Goal: Task Accomplishment & Management: Manage account settings

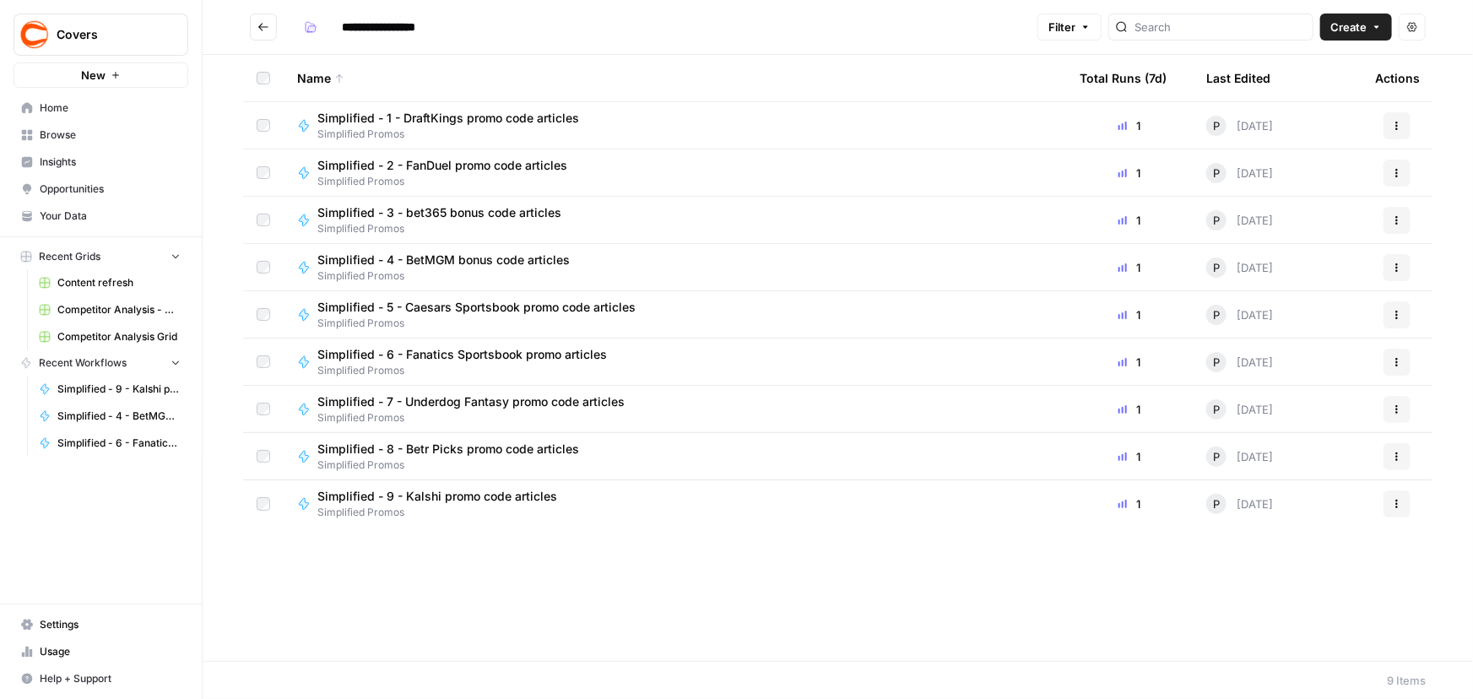
click at [61, 622] on span "Settings" at bounding box center [110, 624] width 141 height 15
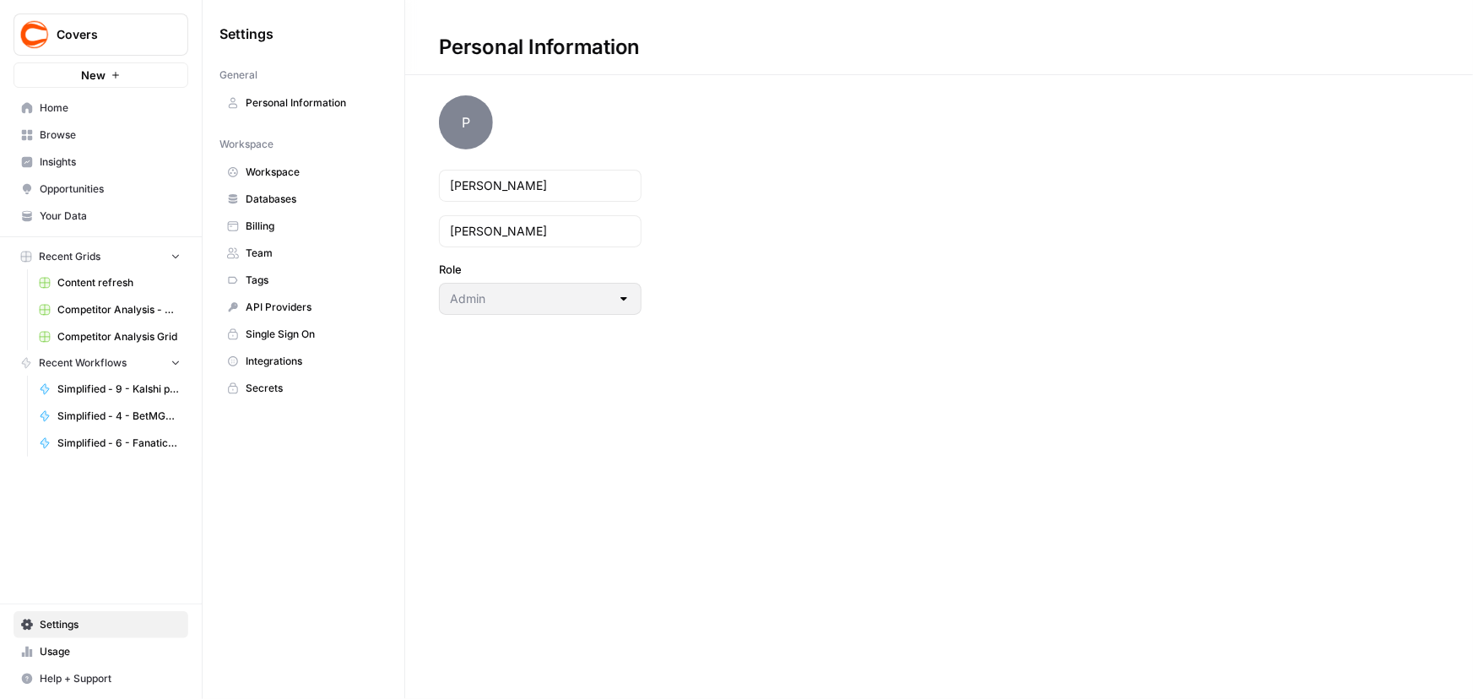
click at [271, 249] on span "Team" at bounding box center [313, 253] width 134 height 15
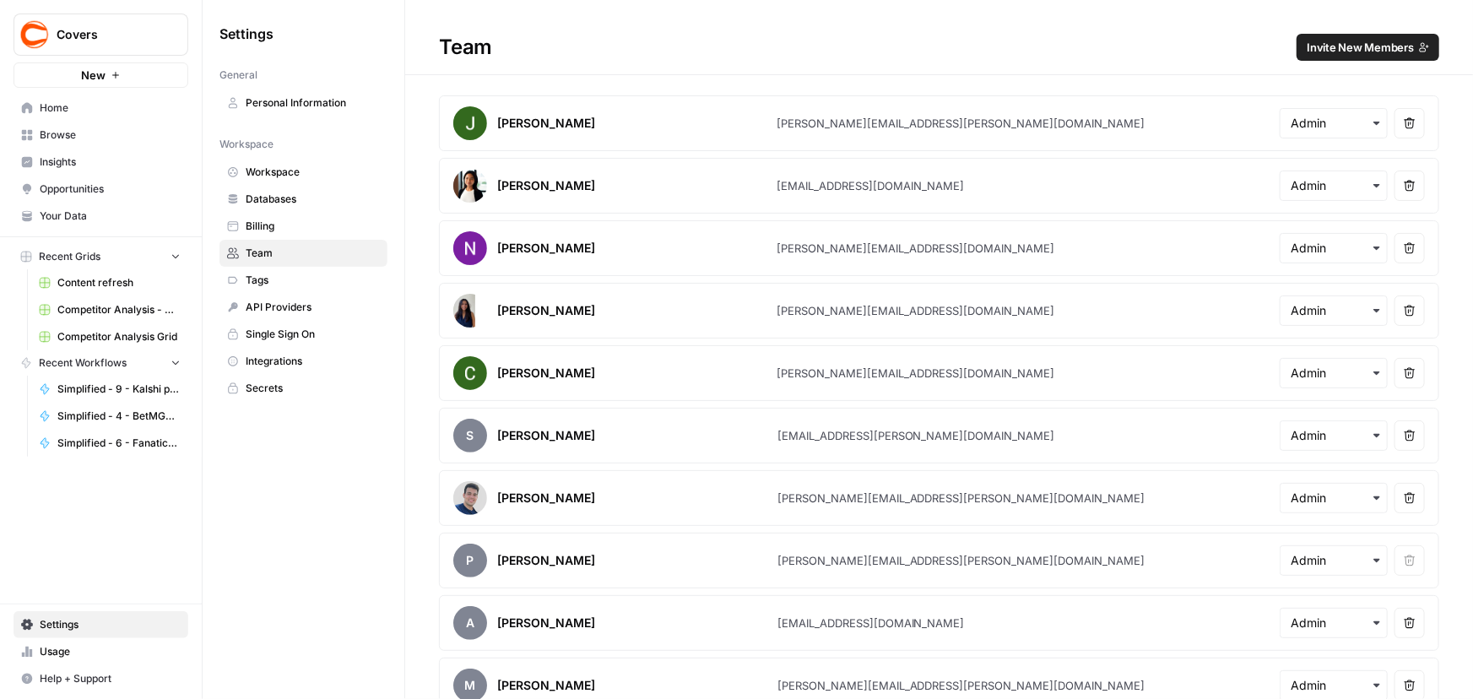
click at [1379, 42] on span "Invite New Members" at bounding box center [1360, 47] width 107 height 17
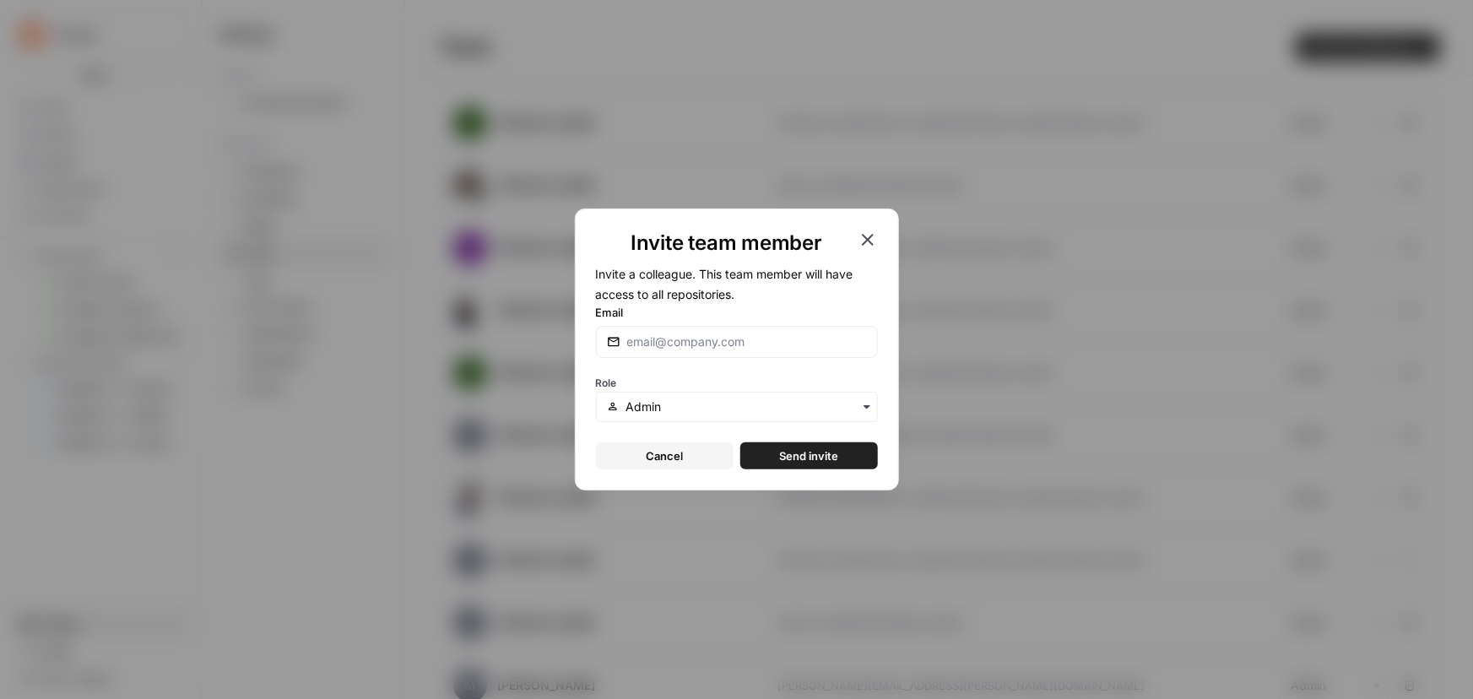
click at [697, 353] on div at bounding box center [737, 342] width 282 height 32
type input "[EMAIL_ADDRESS][PERSON_NAME][DOMAIN_NAME]"
click at [692, 410] on input "text" at bounding box center [746, 406] width 241 height 17
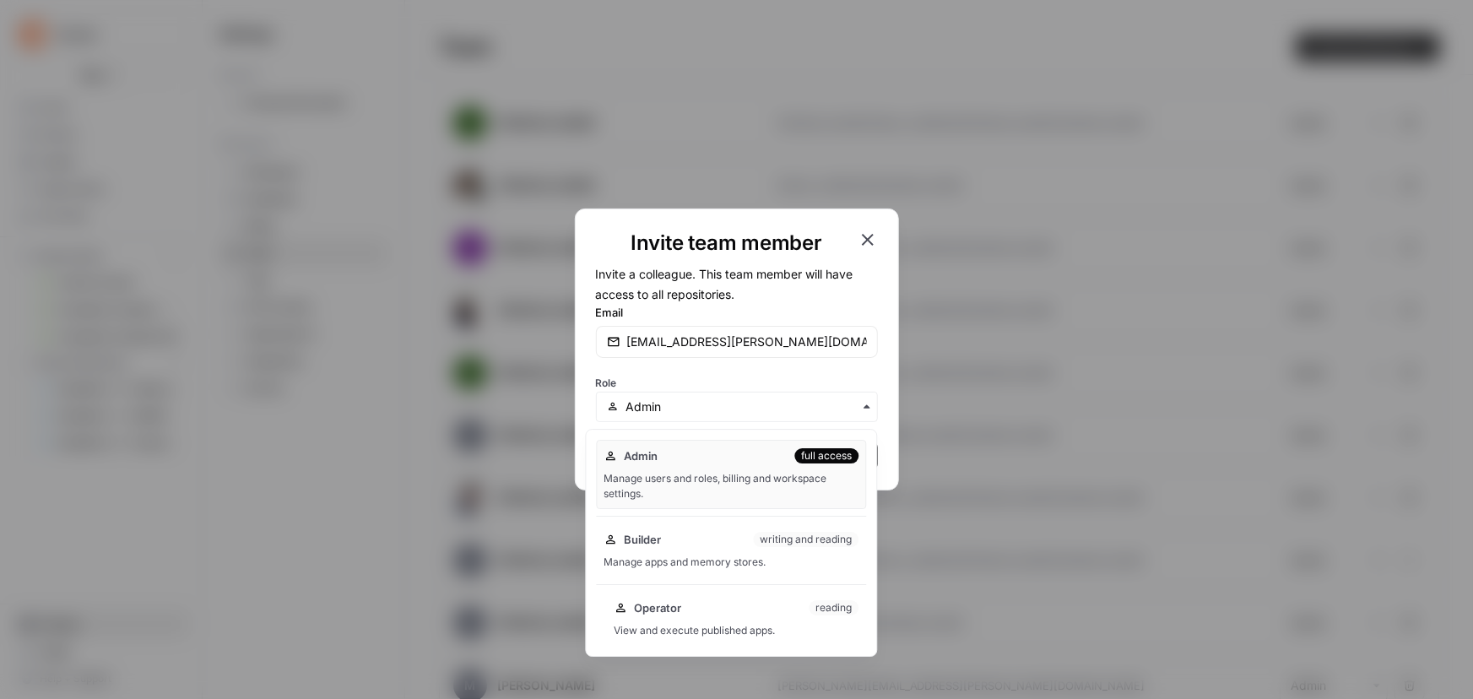
click at [680, 603] on span "Operator" at bounding box center [658, 607] width 47 height 17
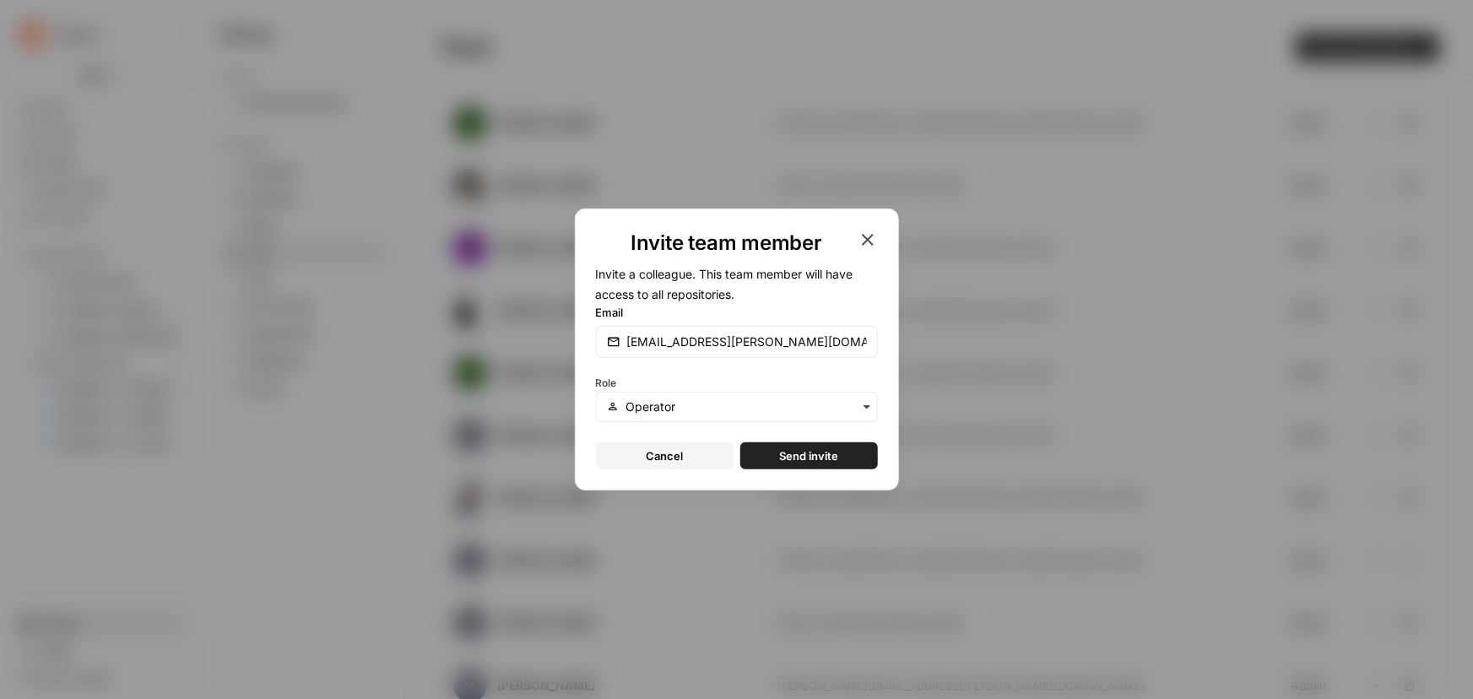
click at [799, 456] on span "Send invite" at bounding box center [808, 455] width 59 height 17
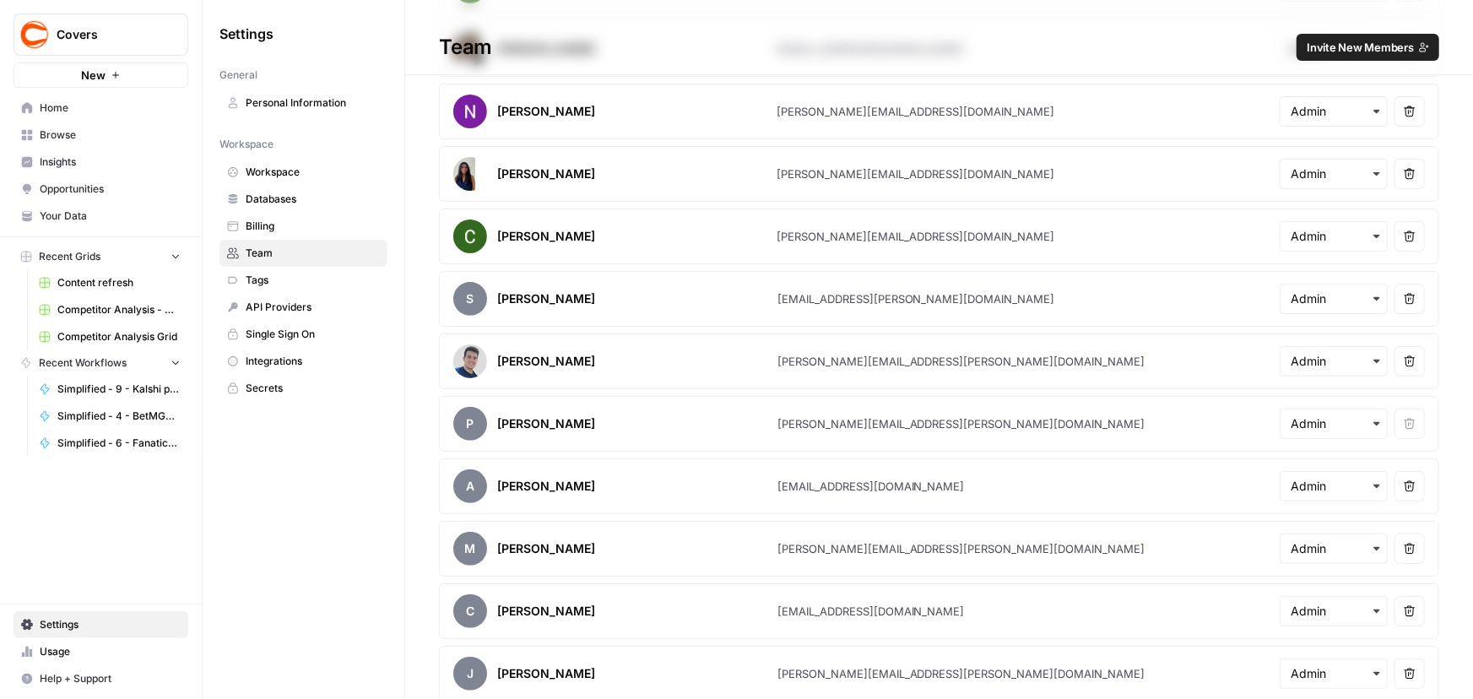
scroll to position [153, 0]
